Goal: Information Seeking & Learning: Check status

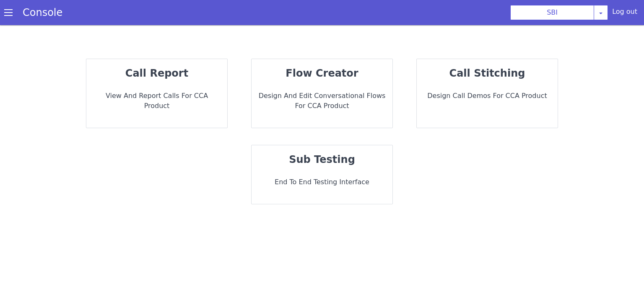
click at [140, 91] on p "View and report calls for CCA Product" at bounding box center [156, 101] width 127 height 20
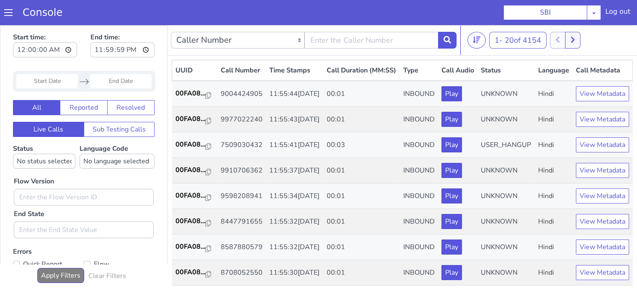
click at [59, 78] on input "Start Date" at bounding box center [47, 81] width 62 height 14
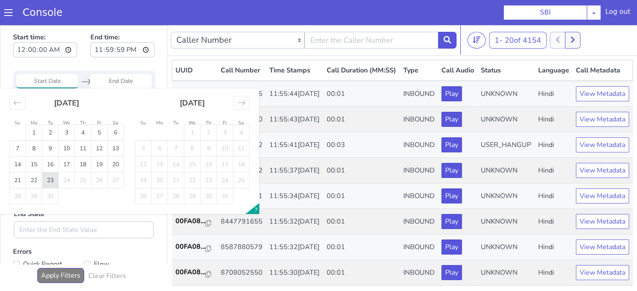
click at [50, 181] on td "23" at bounding box center [50, 181] width 16 height 16
type input "23 Sep 2025"
click at [50, 181] on td "23" at bounding box center [50, 181] width 16 height 16
type input "23 Sep 2025"
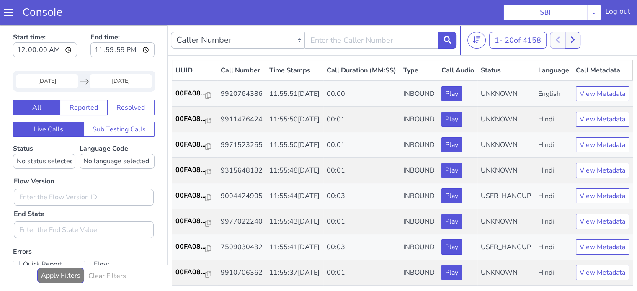
click at [61, 82] on input "23 Sep 2025" at bounding box center [47, 81] width 62 height 14
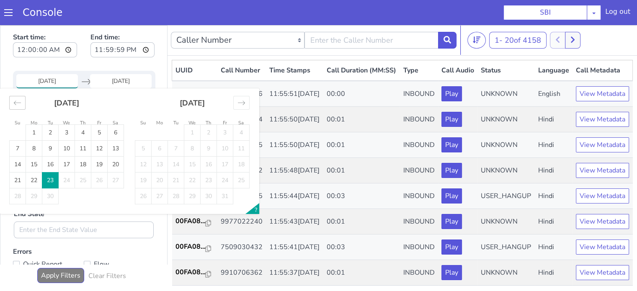
click at [13, 100] on div "Move backward to switch to the previous month." at bounding box center [17, 103] width 16 height 14
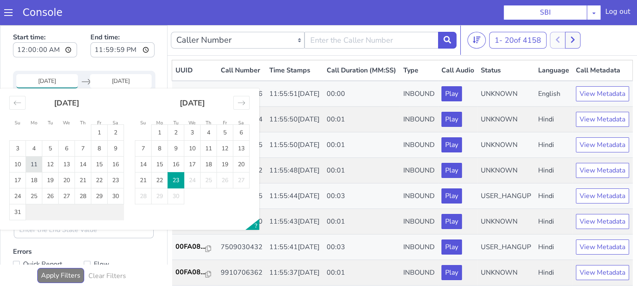
click at [31, 163] on td "11" at bounding box center [34, 165] width 16 height 16
type input "11 Aug 2025"
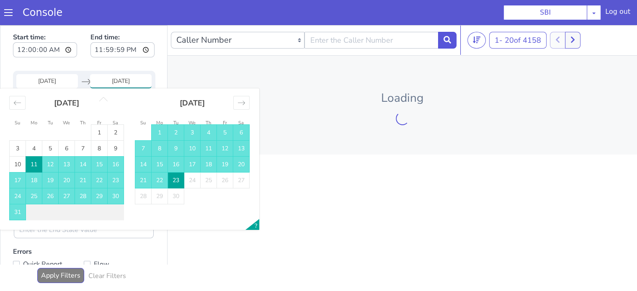
click at [31, 163] on td "11" at bounding box center [34, 165] width 16 height 16
type input "11 Aug 2025"
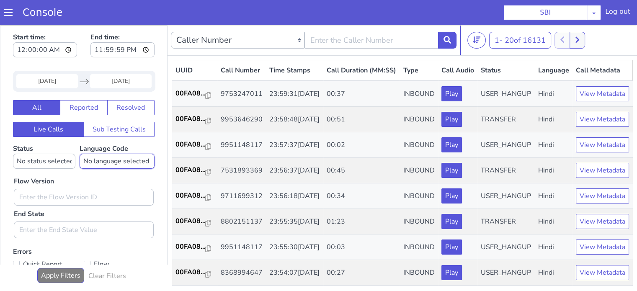
click at [106, 158] on select "No language selected Hindi English Tamil Telugu Kanada Marathi Malayalam Gujara…" at bounding box center [117, 161] width 75 height 15
click at [99, 176] on div "Flow Version End State" at bounding box center [84, 204] width 148 height 70
click at [82, 197] on input "text" at bounding box center [84, 197] width 140 height 17
type input "0.1.2"
click at [103, 157] on select "No language selected Hindi English Tamil Telugu Kanada Marathi Malayalam Gujara…" at bounding box center [117, 161] width 75 height 15
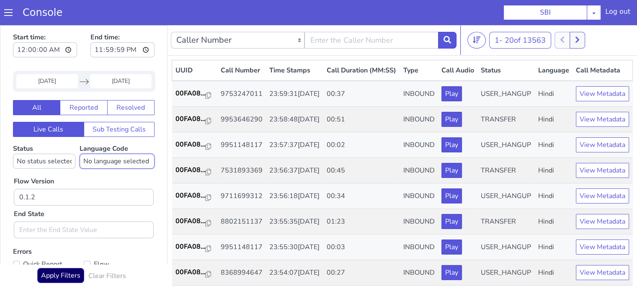
select select "hi"
click at [80, 154] on select "No language selected Hindi English Tamil Telugu Kanada Marathi Malayalam Gujara…" at bounding box center [117, 161] width 75 height 15
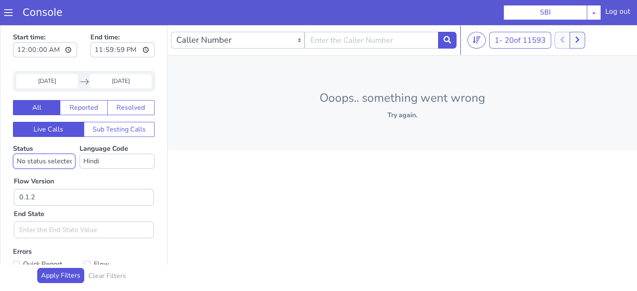
click at [53, 162] on select "No status selected HANGUP USER_HANGUP TRANSFER UNKNOWN" at bounding box center [44, 161] width 62 height 15
select select "TRANSFER"
click at [13, 154] on select "No status selected HANGUP USER_HANGUP TRANSFER UNKNOWN" at bounding box center [44, 161] width 62 height 15
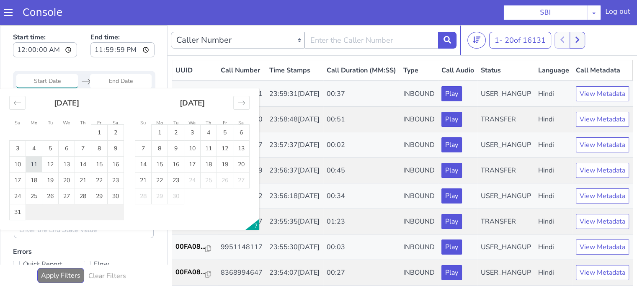
type input "11 Aug 2025"
click at [22, 214] on td "11" at bounding box center [19, 218] width 16 height 16
type input "11 Aug 2025"
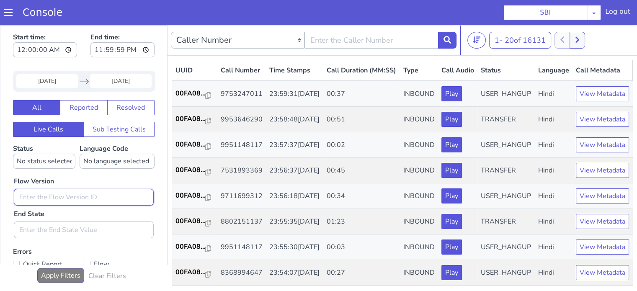
click at [55, 197] on input "text" at bounding box center [83, 199] width 140 height 17
type input "0.1.2"
select select "hi"
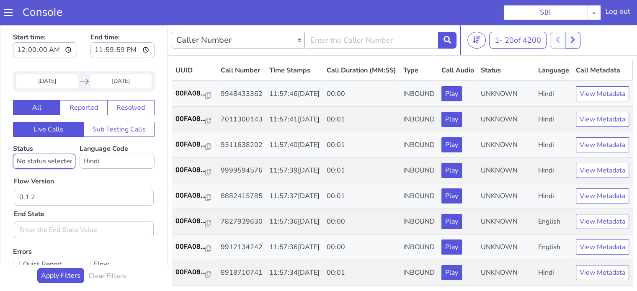
click at [62, 164] on select "No status selected HANGUP USER_HANGUP TRANSFER UNKNOWN" at bounding box center [44, 161] width 62 height 15
select select "TRANSFER"
click at [9, 165] on select "No status selected HANGUP USER_HANGUP TRANSFER UNKNOWN" at bounding box center [40, 172] width 62 height 15
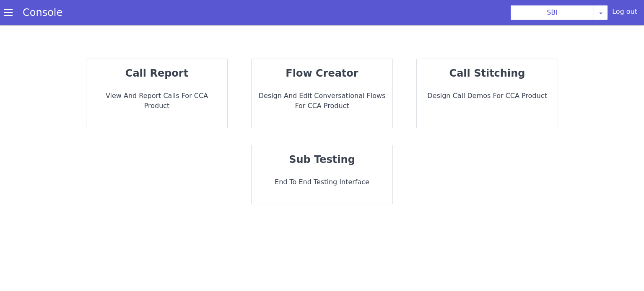
click at [131, 86] on div "call report View and report calls for CCA Product" at bounding box center [156, 93] width 141 height 69
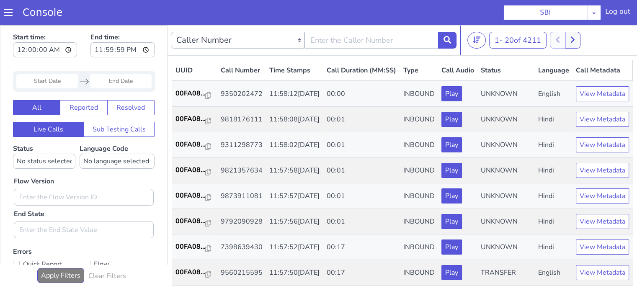
click at [44, 77] on input "Start Date" at bounding box center [47, 81] width 62 height 14
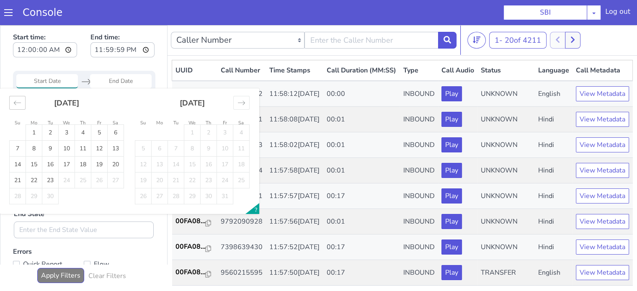
click at [15, 95] on div "[DATE]" at bounding box center [66, 106] width 115 height 36
click at [16, 101] on icon "Move backward to switch to the previous month." at bounding box center [17, 103] width 7 height 4
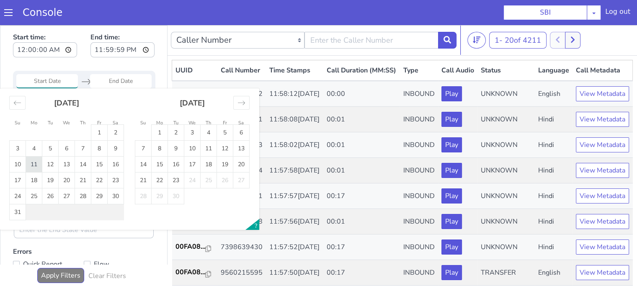
click at [38, 166] on td "11" at bounding box center [34, 165] width 16 height 16
type input "[DATE]"
click at [38, 166] on td "11" at bounding box center [34, 165] width 16 height 16
type input "[DATE]"
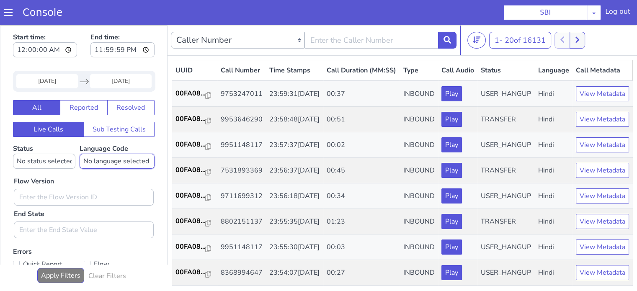
click at [111, 159] on select "No language selected Hindi English Tamil Telugu [GEOGRAPHIC_DATA] Marathi Malay…" at bounding box center [117, 161] width 75 height 15
select select "hi"
click at [80, 154] on select "No language selected Hindi English Tamil Telugu [GEOGRAPHIC_DATA] Marathi Malay…" at bounding box center [117, 161] width 75 height 15
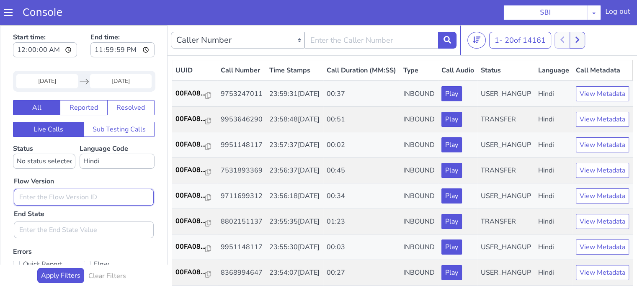
click at [57, 195] on input "text" at bounding box center [84, 197] width 140 height 17
type input "0.1.2"
click at [54, 274] on button "Apply Filters" at bounding box center [60, 275] width 47 height 15
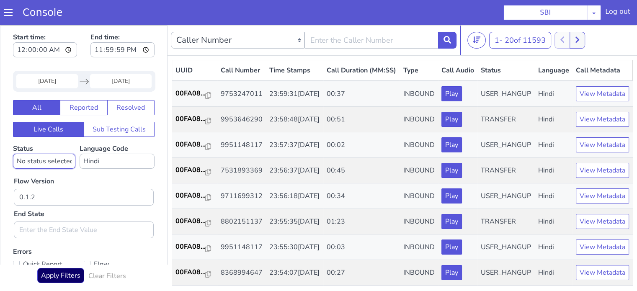
click at [54, 159] on select "No status selected HANGUP USER_HANGUP TRANSFER UNKNOWN" at bounding box center [44, 161] width 62 height 15
select select "TRANSFER"
click at [13, 154] on select "No status selected HANGUP USER_HANGUP TRANSFER UNKNOWN" at bounding box center [44, 161] width 62 height 15
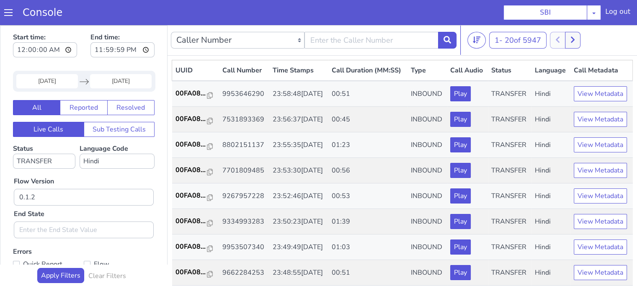
click at [125, 172] on div "Flow Version 0.1.2 End State" at bounding box center [84, 204] width 148 height 70
click at [190, 98] on p "00FA08..." at bounding box center [192, 93] width 32 height 10
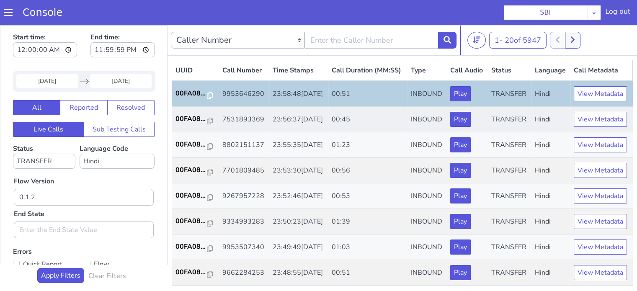
click at [191, 132] on td "00FA08..." at bounding box center [195, 120] width 47 height 26
click at [193, 124] on p "00FA08..." at bounding box center [192, 119] width 32 height 10
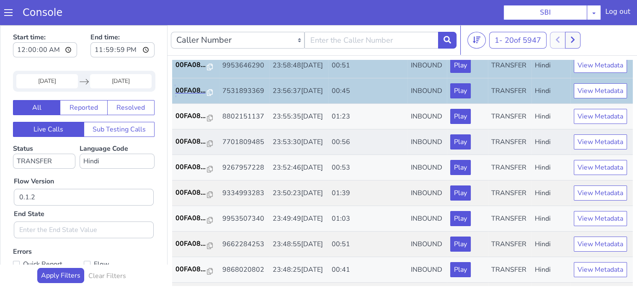
scroll to position [42, 0]
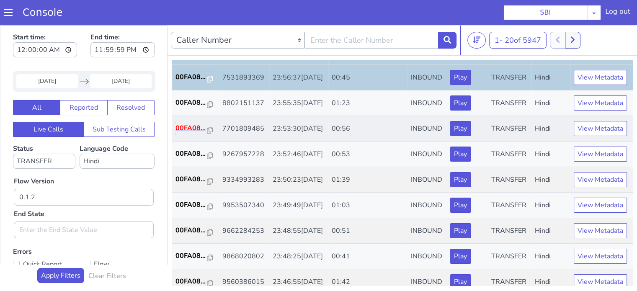
click at [198, 133] on p "00FA08..." at bounding box center [192, 128] width 32 height 10
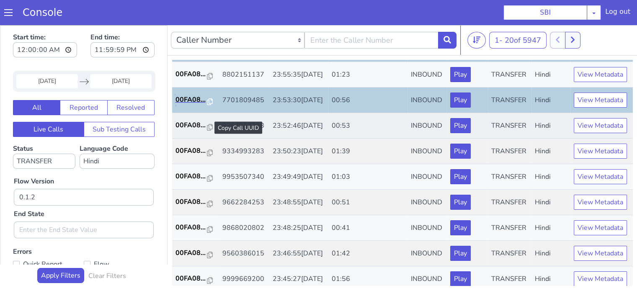
scroll to position [84, 0]
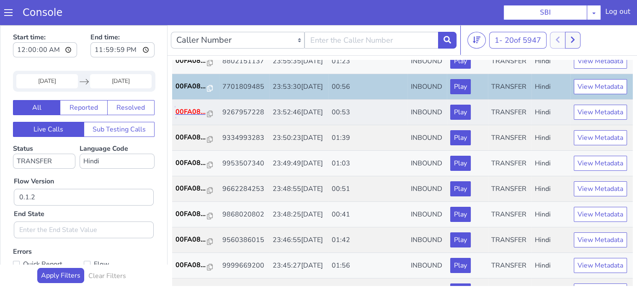
click at [189, 117] on p "00FA08..." at bounding box center [192, 112] width 32 height 10
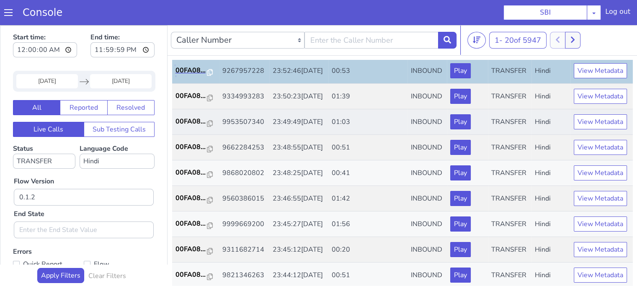
scroll to position [126, 0]
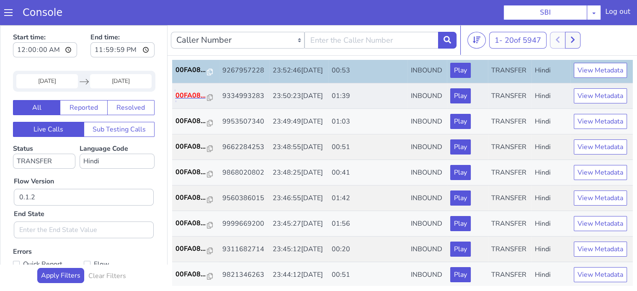
click at [189, 101] on p "00FA08..." at bounding box center [192, 96] width 32 height 10
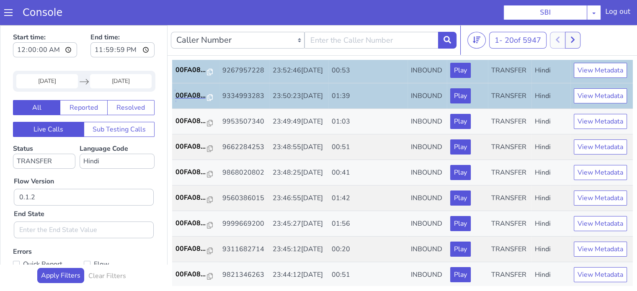
scroll to position [168, 0]
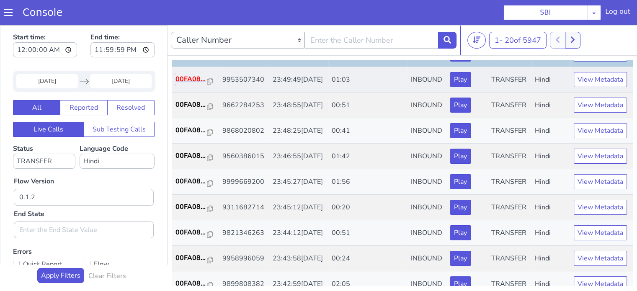
click at [188, 84] on p "00FA08..." at bounding box center [192, 79] width 32 height 10
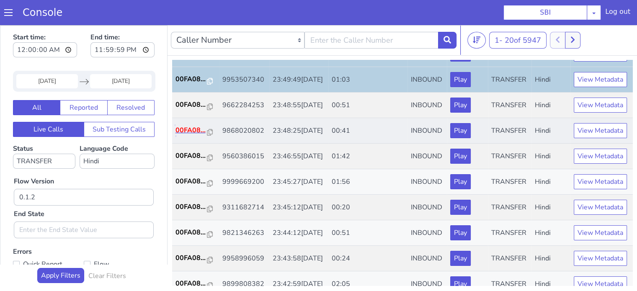
click at [185, 135] on p "00FA08..." at bounding box center [192, 130] width 32 height 10
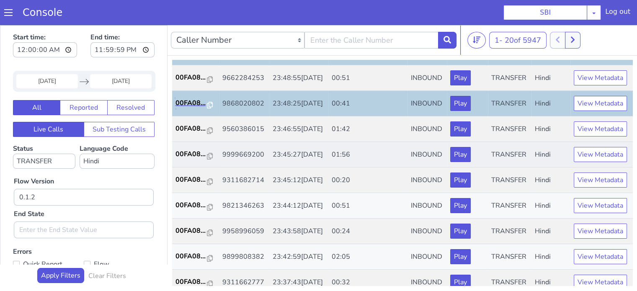
scroll to position [210, 0]
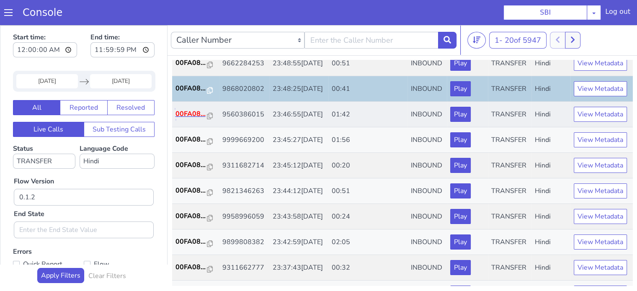
click at [194, 119] on p "00FA08..." at bounding box center [192, 114] width 32 height 10
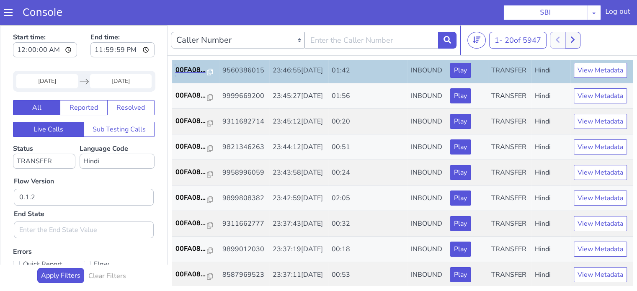
scroll to position [293, 0]
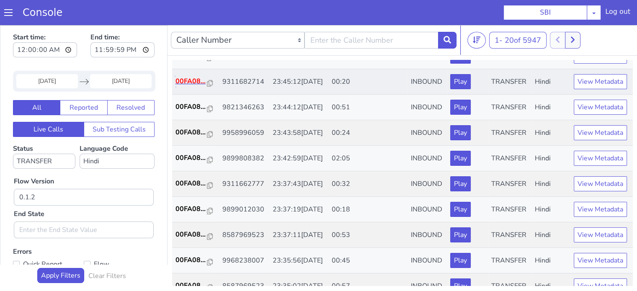
click at [186, 86] on p "00FA08..." at bounding box center [192, 81] width 32 height 10
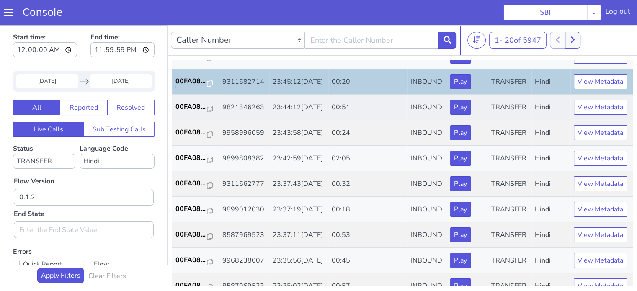
scroll to position [335, 0]
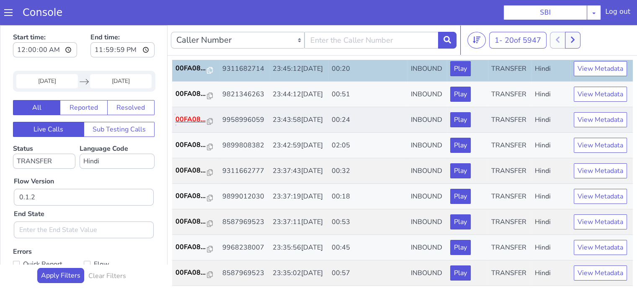
click at [194, 124] on p "00FA08..." at bounding box center [192, 119] width 32 height 10
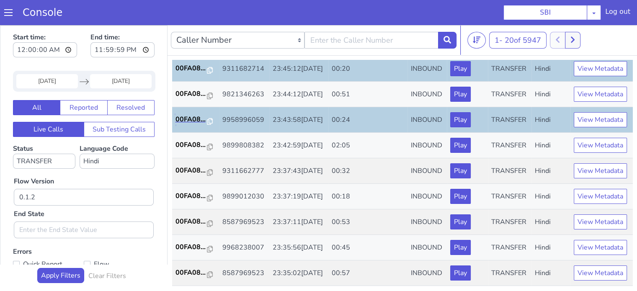
scroll to position [415, 0]
click at [189, 166] on p "00FA08..." at bounding box center [192, 171] width 32 height 10
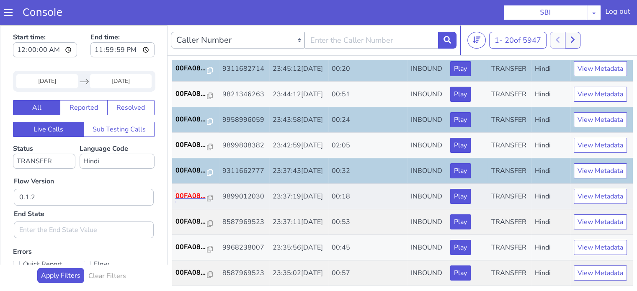
click at [184, 191] on p "00FA08..." at bounding box center [192, 196] width 32 height 10
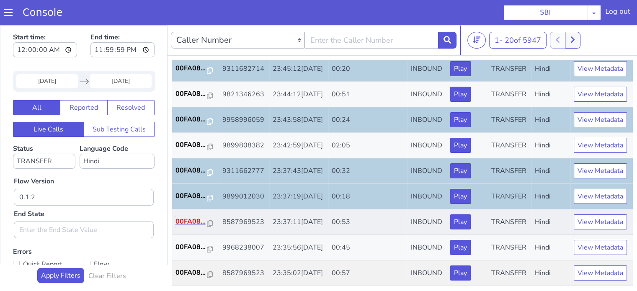
click at [194, 217] on p "00FA08..." at bounding box center [192, 222] width 32 height 10
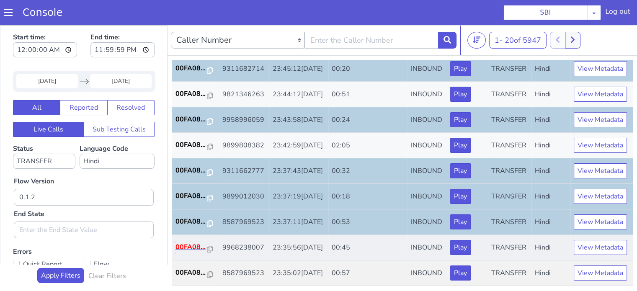
click at [197, 242] on p "00FA08..." at bounding box center [192, 247] width 32 height 10
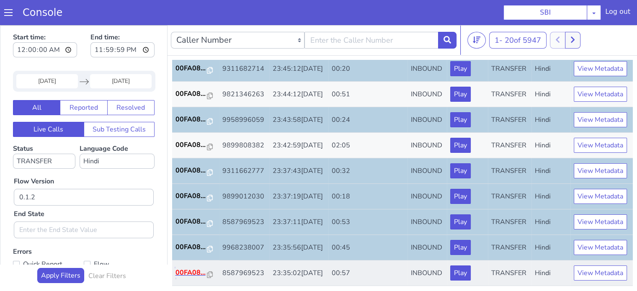
click at [202, 268] on p "00FA08..." at bounding box center [192, 273] width 32 height 10
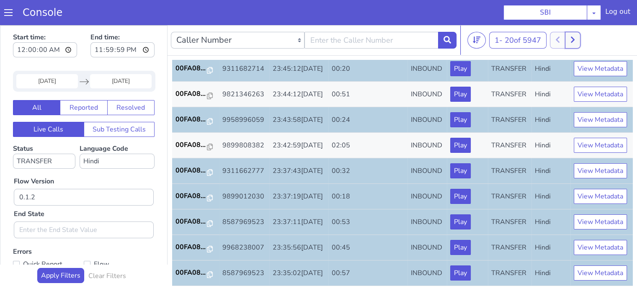
click at [575, 38] on icon at bounding box center [573, 40] width 5 height 8
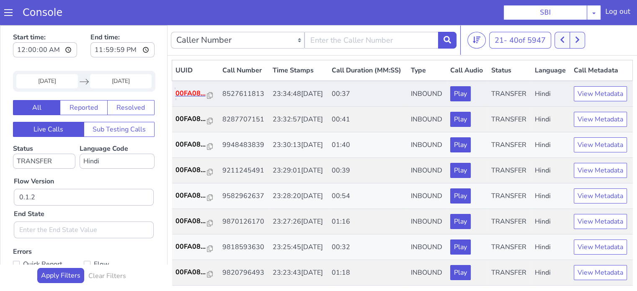
click at [178, 98] on p "00FA08..." at bounding box center [192, 93] width 32 height 10
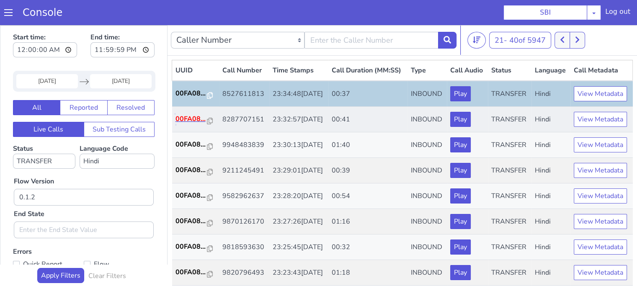
click at [186, 124] on p "00FA08..." at bounding box center [192, 119] width 32 height 10
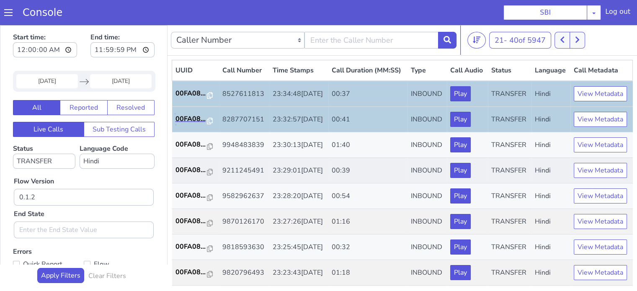
scroll to position [42, 0]
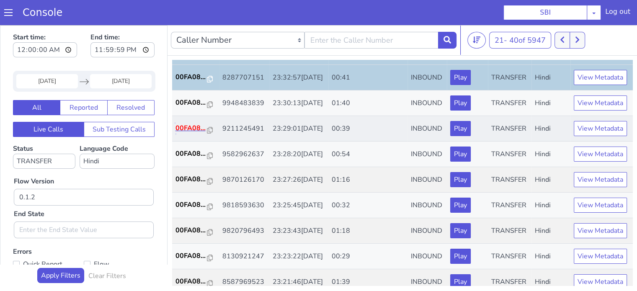
click at [186, 133] on p "00FA08..." at bounding box center [192, 128] width 32 height 10
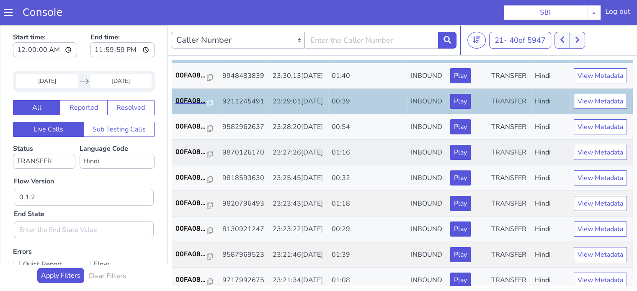
scroll to position [84, 0]
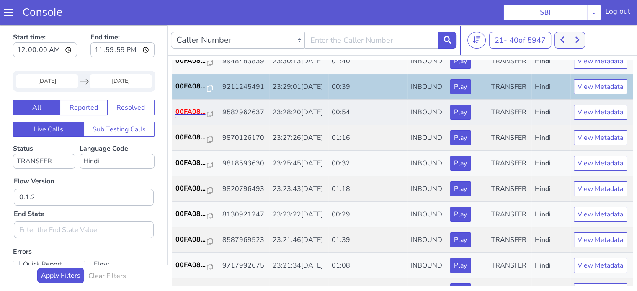
click at [187, 117] on p "00FA08..." at bounding box center [192, 112] width 32 height 10
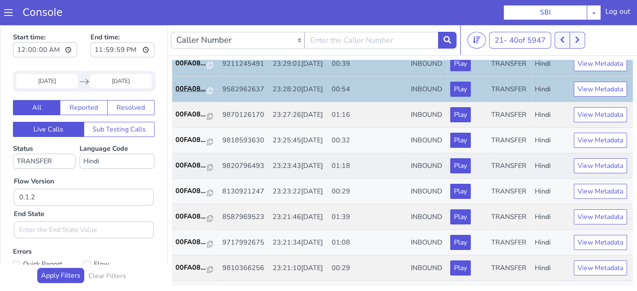
scroll to position [126, 0]
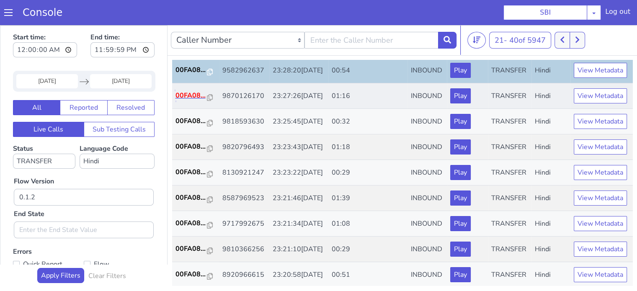
click at [190, 101] on p "00FA08..." at bounding box center [192, 96] width 32 height 10
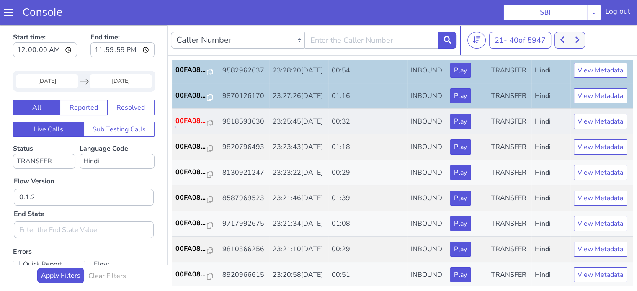
click at [180, 126] on p "00FA08..." at bounding box center [192, 121] width 32 height 10
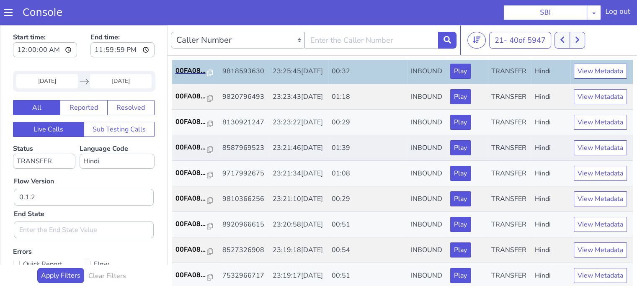
scroll to position [210, 0]
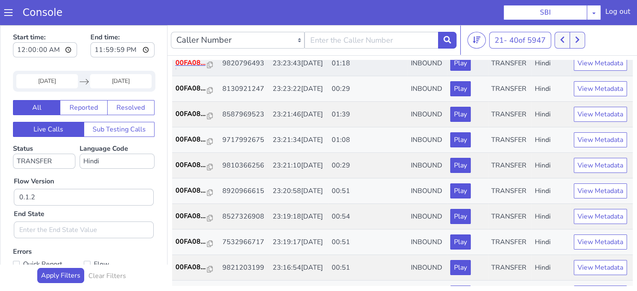
click at [184, 68] on p "00FA08..." at bounding box center [192, 63] width 32 height 10
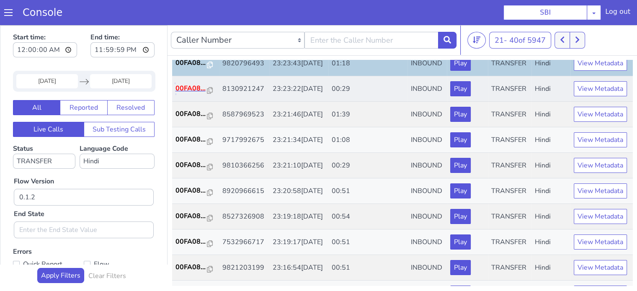
click at [189, 93] on p "00FA08..." at bounding box center [192, 88] width 32 height 10
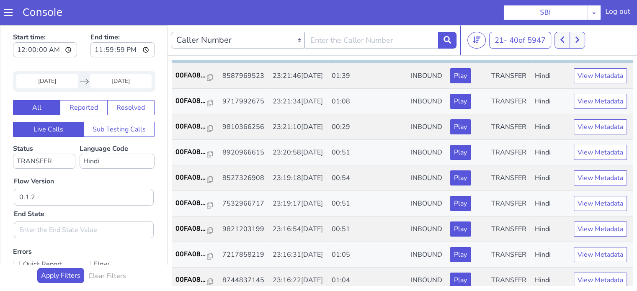
scroll to position [293, 0]
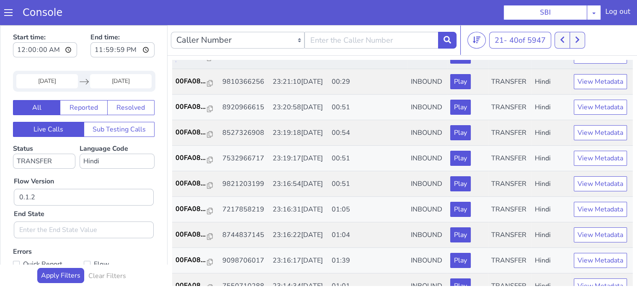
click at [194, 61] on p "00FA08..." at bounding box center [192, 56] width 32 height 10
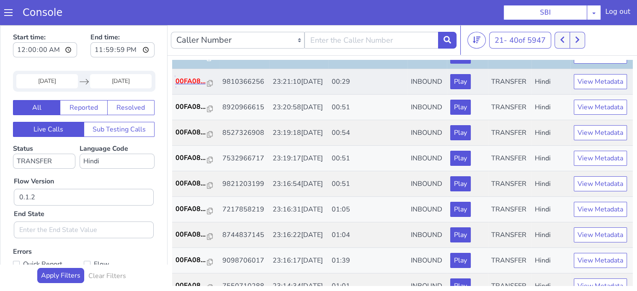
click at [187, 86] on p "00FA08..." at bounding box center [192, 81] width 32 height 10
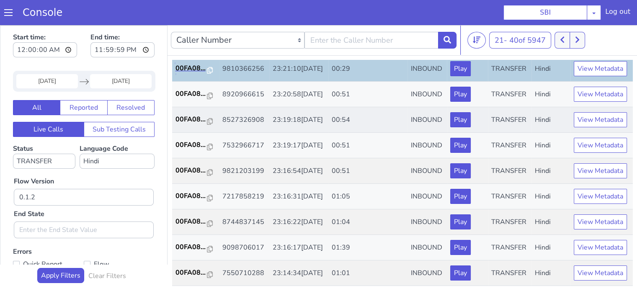
scroll to position [377, 0]
click at [191, 96] on p "00FA08..." at bounding box center [192, 94] width 32 height 10
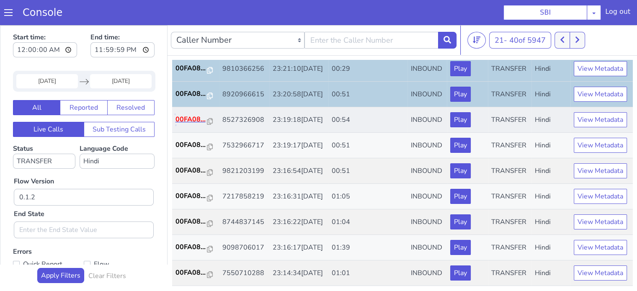
click at [196, 124] on p "00FA08..." at bounding box center [192, 119] width 32 height 10
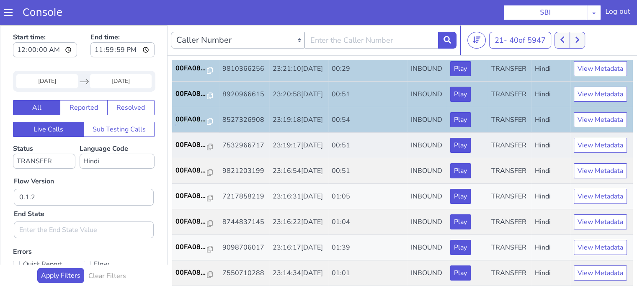
scroll to position [415, 0]
click at [184, 140] on p "00FA08..." at bounding box center [192, 145] width 32 height 10
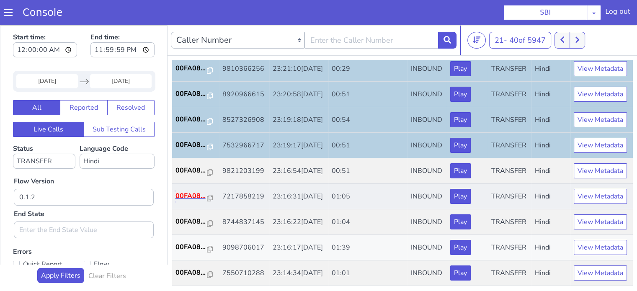
click at [195, 191] on p "00FA08..." at bounding box center [192, 196] width 32 height 10
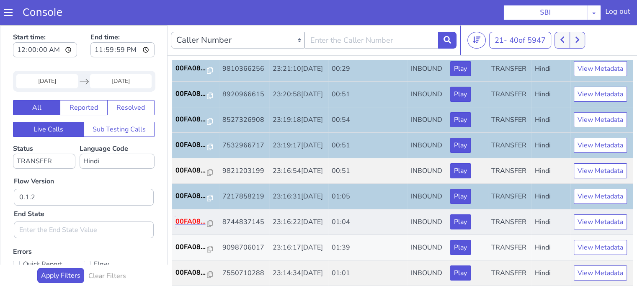
click at [190, 217] on p "00FA08..." at bounding box center [192, 222] width 32 height 10
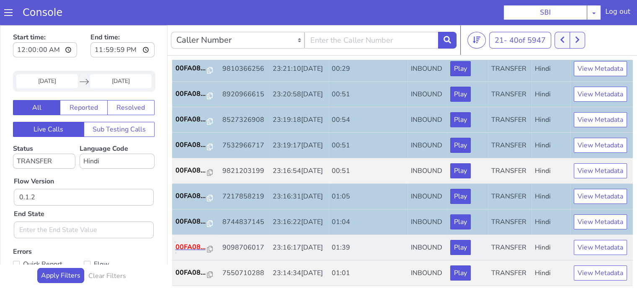
click at [182, 242] on p "00FA08..." at bounding box center [192, 247] width 32 height 10
